Goal: Transaction & Acquisition: Subscribe to service/newsletter

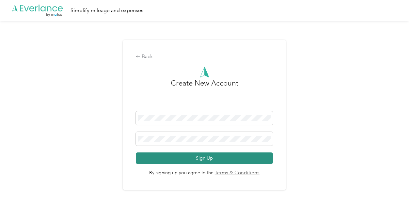
click at [230, 160] on button "Sign Up" at bounding box center [204, 157] width 137 height 11
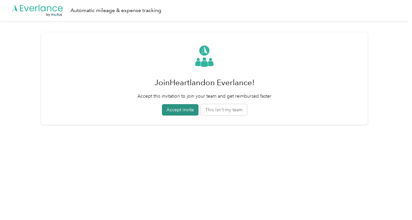
click at [180, 112] on button "Accept invite" at bounding box center [180, 109] width 37 height 11
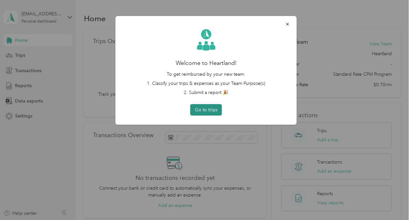
click at [212, 110] on button "Go to trips" at bounding box center [206, 109] width 32 height 11
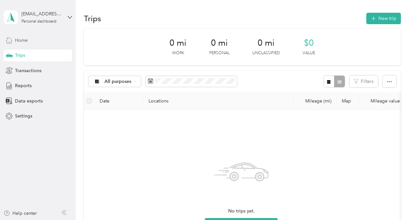
click at [27, 41] on span "Home" at bounding box center [21, 40] width 13 height 7
